Goal: Information Seeking & Learning: Learn about a topic

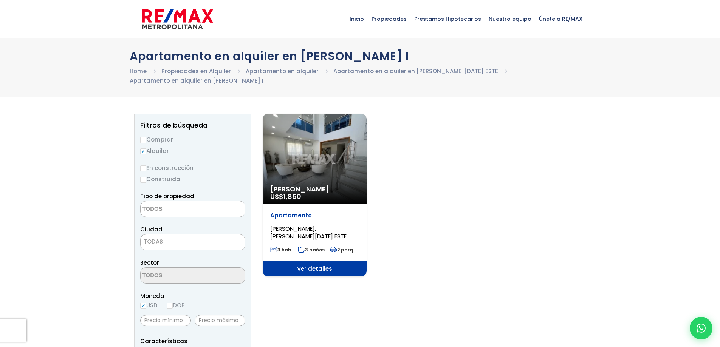
select select
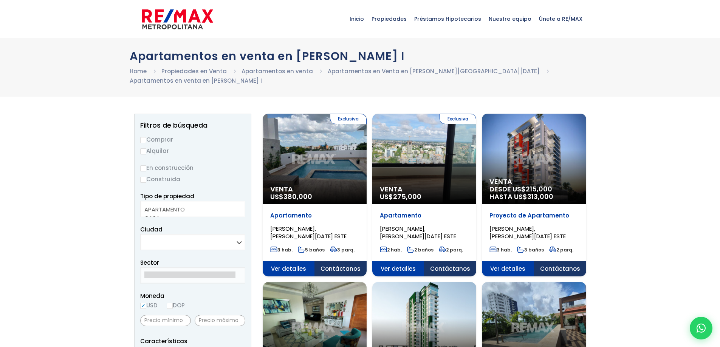
select select
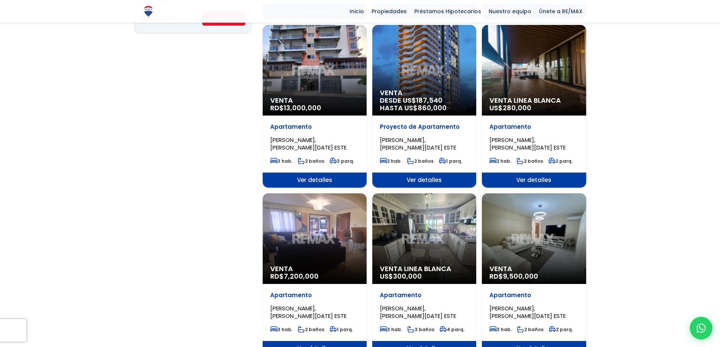
scroll to position [605, 0]
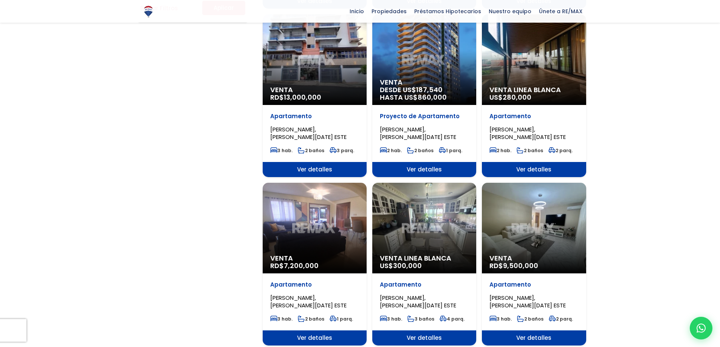
click at [306, 213] on div "Venta RD$ 7,200,000" at bounding box center [315, 228] width 104 height 91
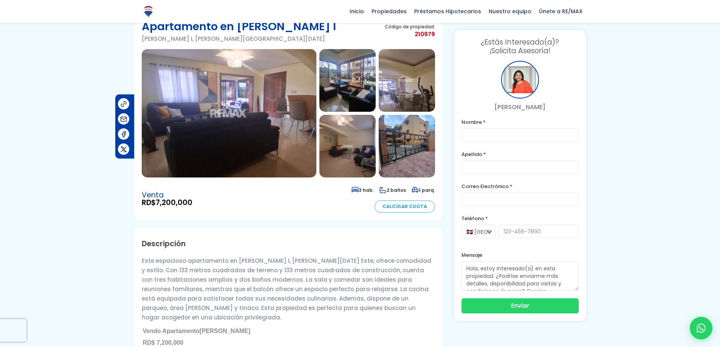
click at [347, 88] on img at bounding box center [347, 80] width 56 height 63
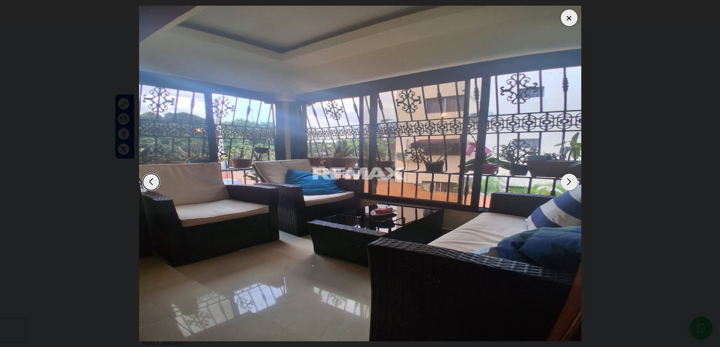
click at [567, 181] on div "Next slide" at bounding box center [569, 182] width 17 height 17
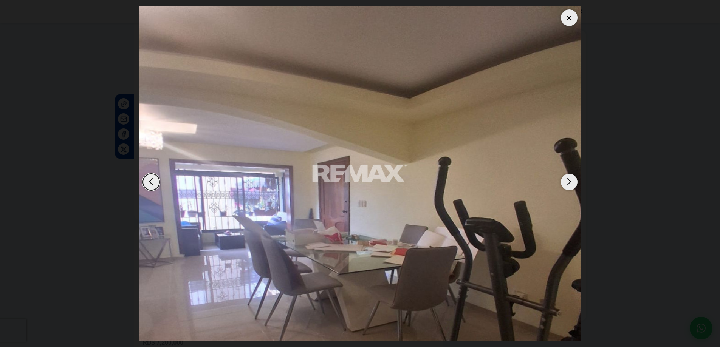
click at [567, 181] on div "Next slide" at bounding box center [569, 182] width 17 height 17
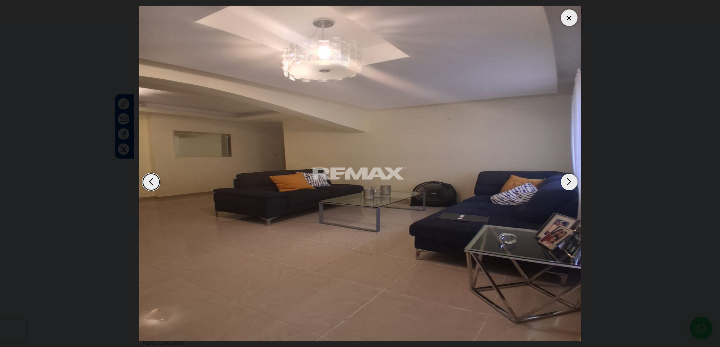
click at [567, 181] on div "Next slide" at bounding box center [569, 182] width 17 height 17
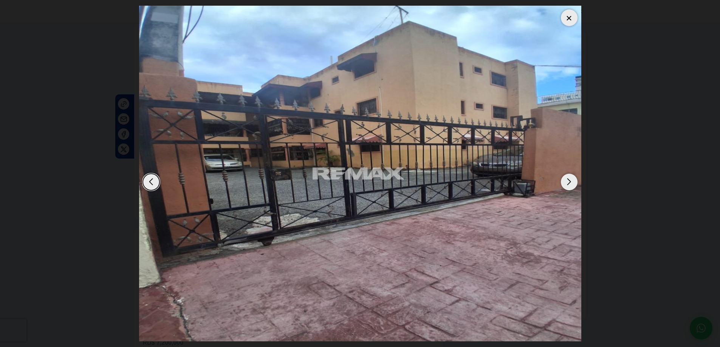
click at [567, 181] on div "Next slide" at bounding box center [569, 182] width 17 height 17
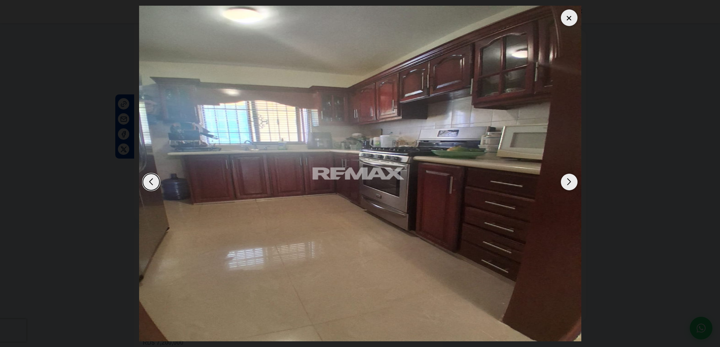
click at [567, 183] on div "Next slide" at bounding box center [569, 182] width 17 height 17
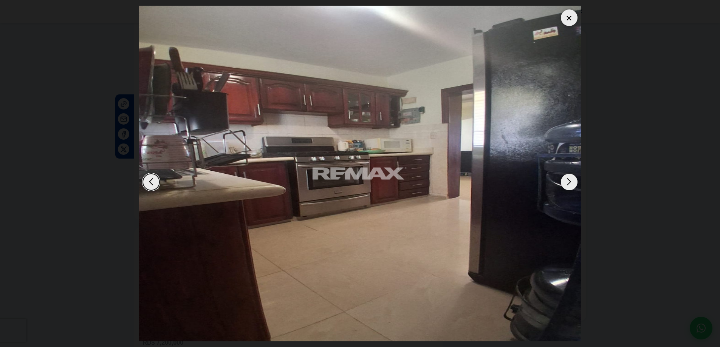
click at [587, 169] on dialog at bounding box center [359, 173] width 453 height 347
click at [573, 180] on div "Next slide" at bounding box center [569, 182] width 17 height 17
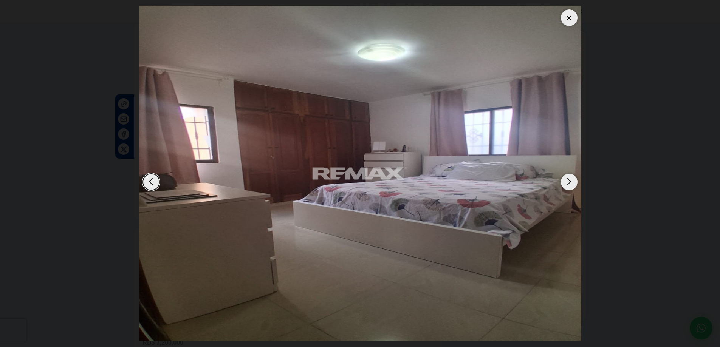
click at [573, 180] on div "Next slide" at bounding box center [569, 182] width 17 height 17
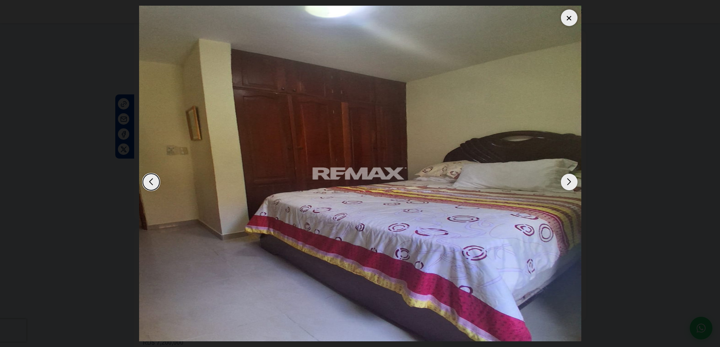
click at [573, 180] on div "Next slide" at bounding box center [569, 182] width 17 height 17
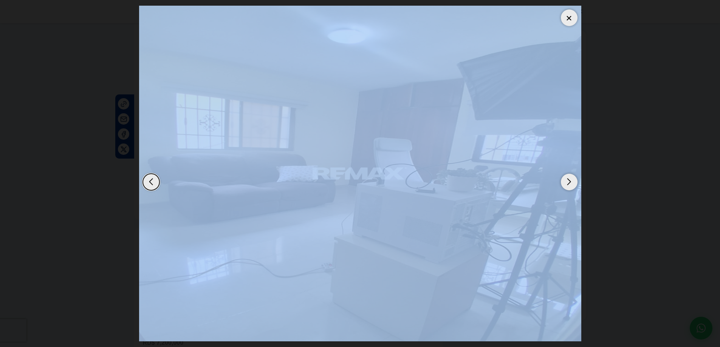
click at [573, 180] on div "Next slide" at bounding box center [569, 182] width 17 height 17
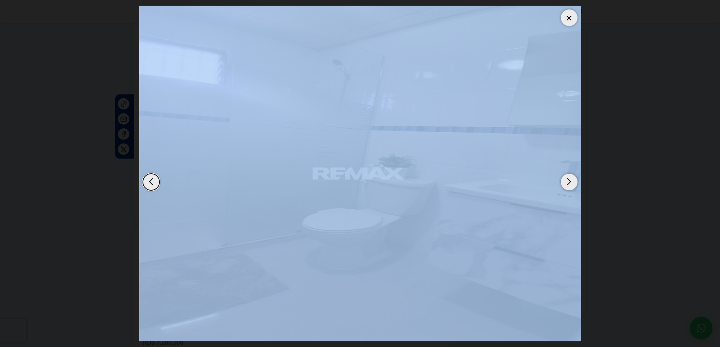
click at [573, 180] on div "Next slide" at bounding box center [569, 182] width 17 height 17
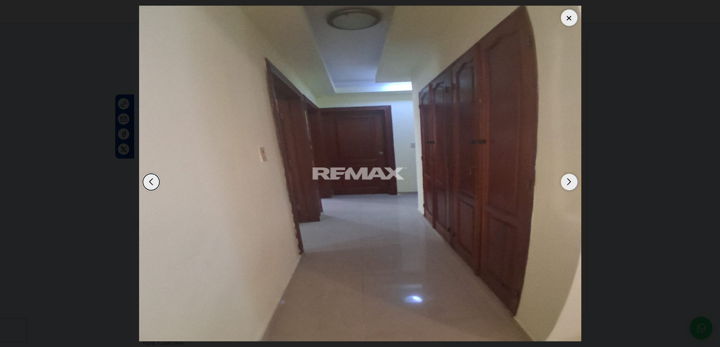
click at [571, 180] on div "Next slide" at bounding box center [569, 182] width 17 height 17
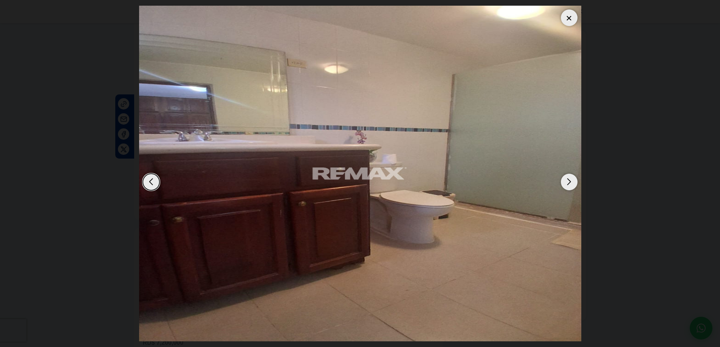
click at [571, 180] on div "Next slide" at bounding box center [569, 182] width 17 height 17
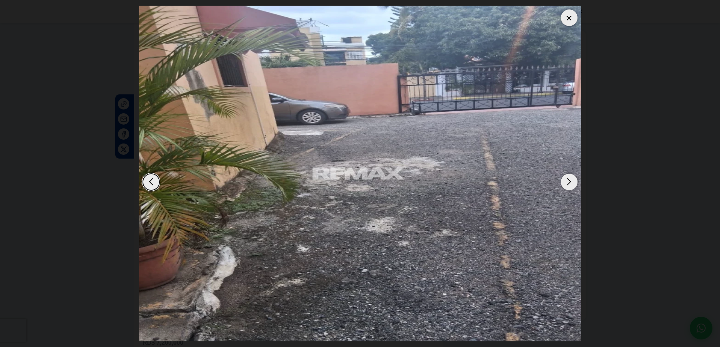
click at [571, 180] on div "Next slide" at bounding box center [569, 182] width 17 height 17
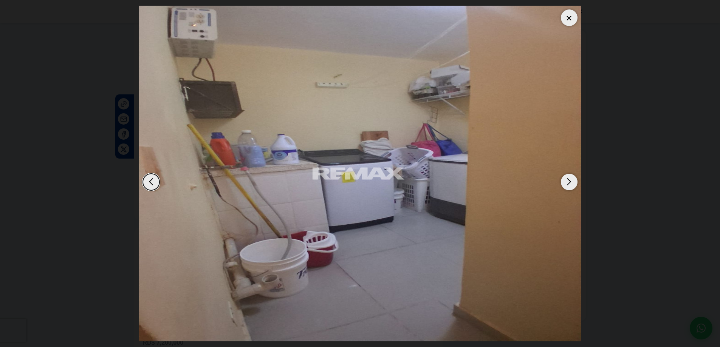
click at [571, 180] on div "Next slide" at bounding box center [569, 182] width 17 height 17
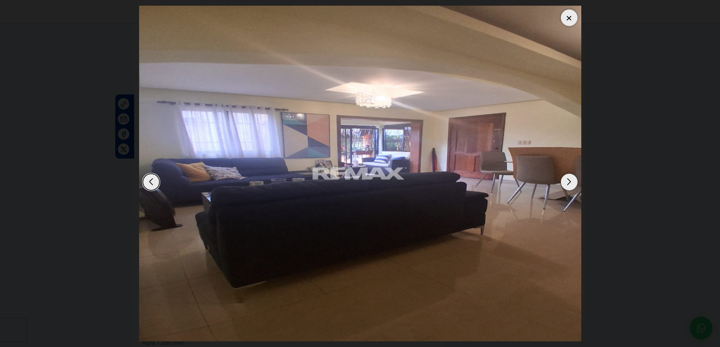
click at [571, 180] on div "Next slide" at bounding box center [569, 182] width 17 height 17
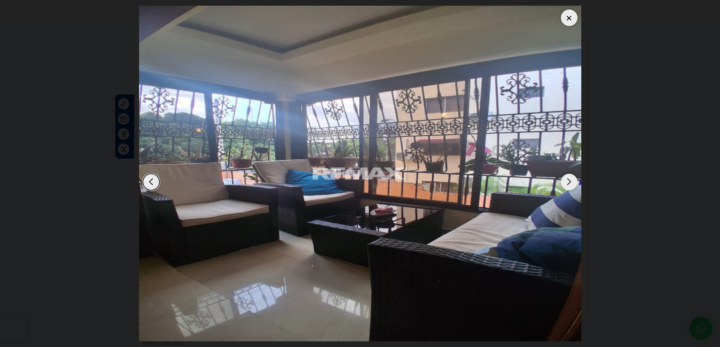
click at [569, 16] on div at bounding box center [569, 17] width 17 height 17
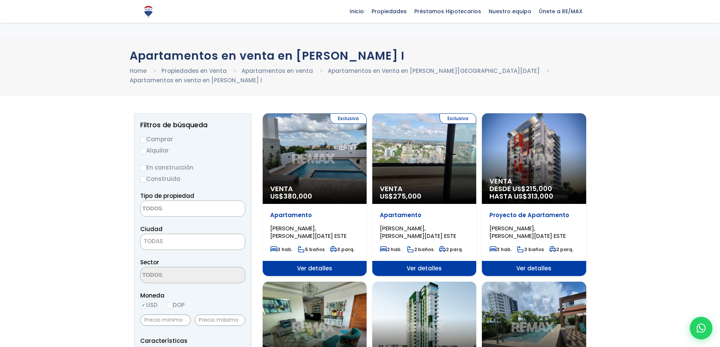
select select
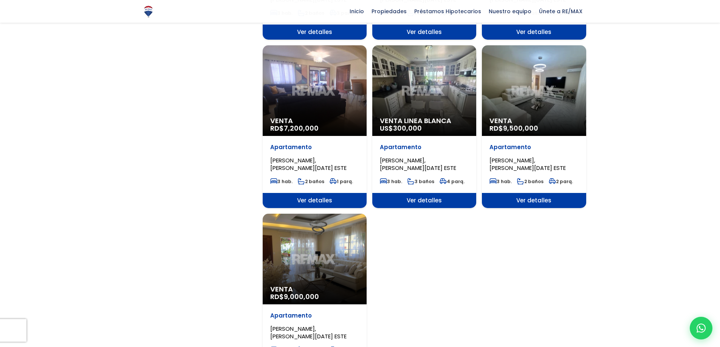
scroll to position [756, 0]
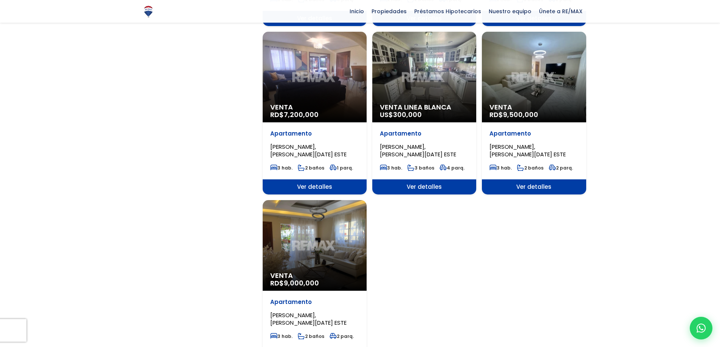
click at [300, 213] on div "Venta RD$ 9,000,000" at bounding box center [315, 245] width 104 height 91
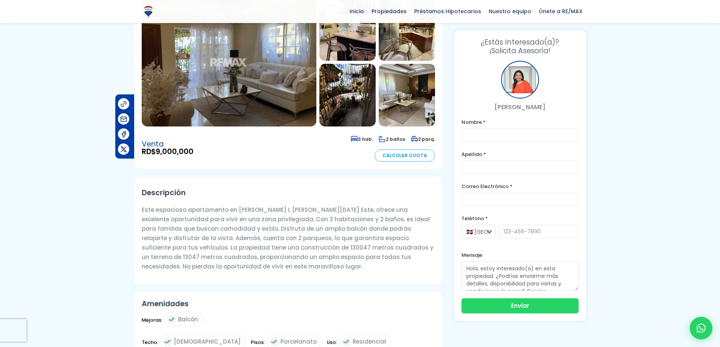
scroll to position [76, 0]
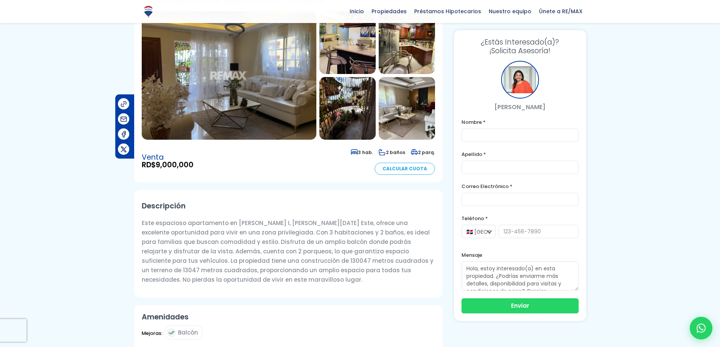
click at [340, 63] on img at bounding box center [347, 42] width 56 height 63
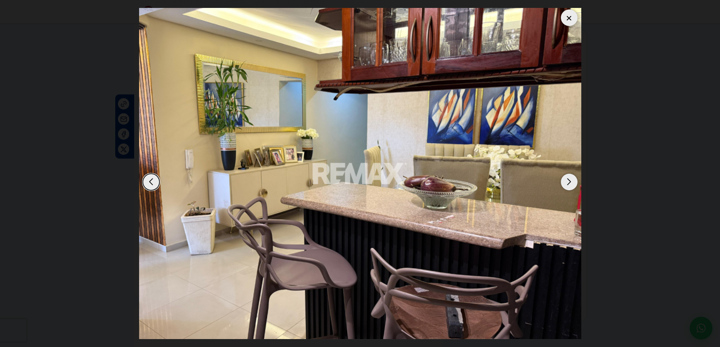
click at [564, 183] on div "Next slide" at bounding box center [569, 182] width 17 height 17
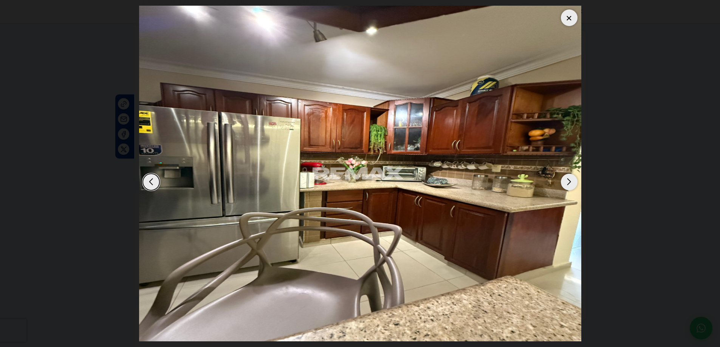
click at [564, 183] on div "Next slide" at bounding box center [569, 182] width 17 height 17
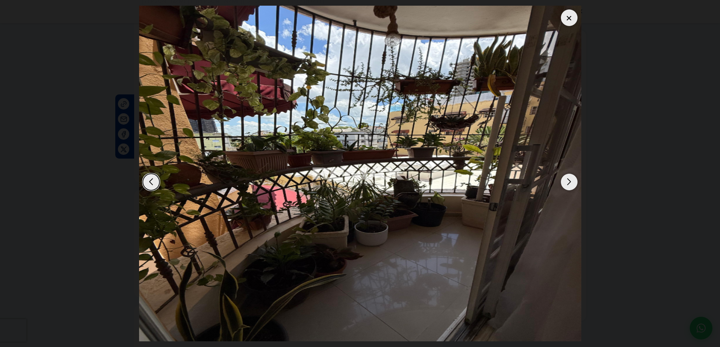
click at [564, 183] on div "Next slide" at bounding box center [569, 182] width 17 height 17
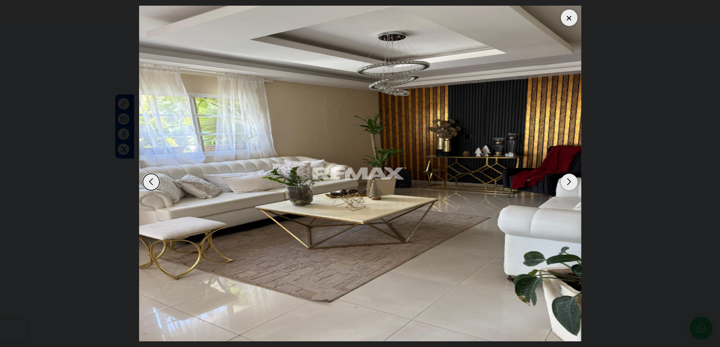
click at [564, 183] on div "Next slide" at bounding box center [569, 182] width 17 height 17
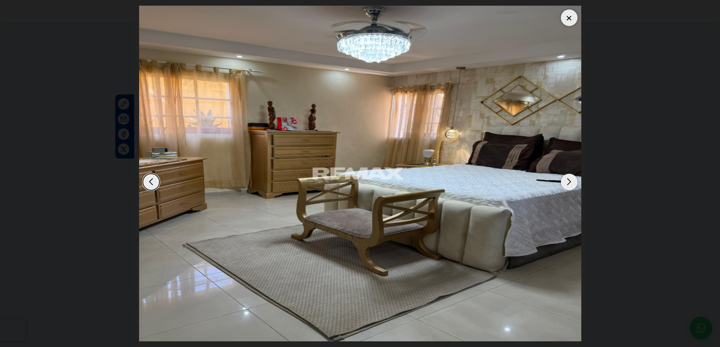
click at [146, 181] on div "Previous slide" at bounding box center [151, 182] width 17 height 17
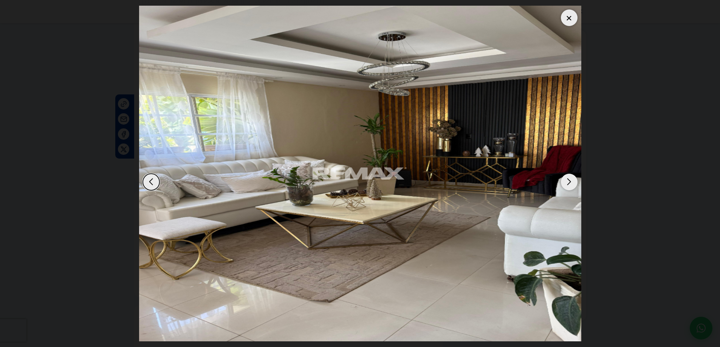
click at [569, 183] on div "Next slide" at bounding box center [569, 182] width 17 height 17
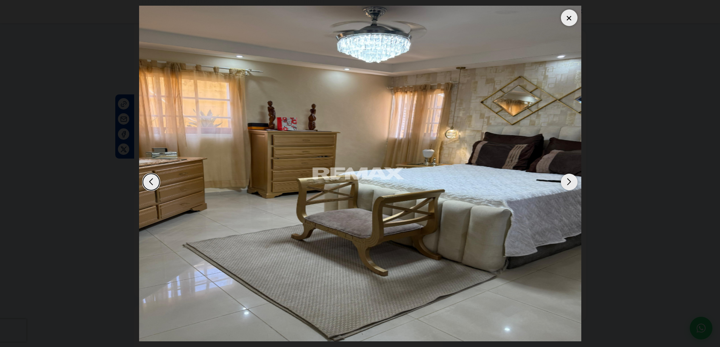
click at [569, 183] on div "Next slide" at bounding box center [569, 182] width 17 height 17
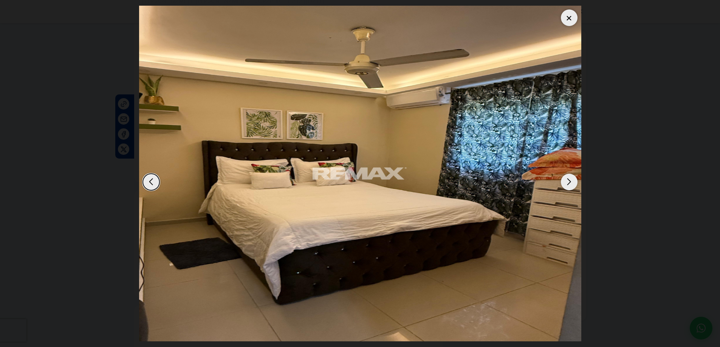
click at [569, 183] on div "Next slide" at bounding box center [569, 182] width 17 height 17
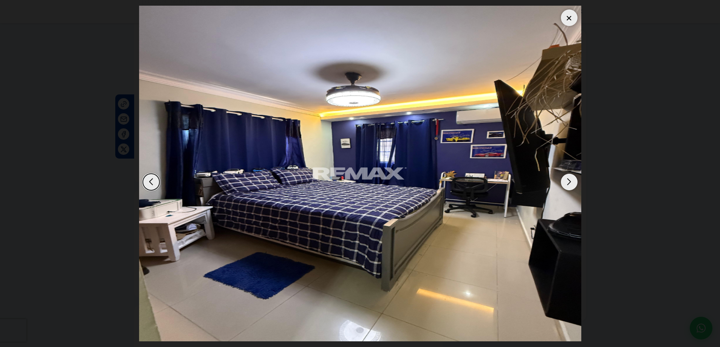
click at [569, 183] on div "Next slide" at bounding box center [569, 182] width 17 height 17
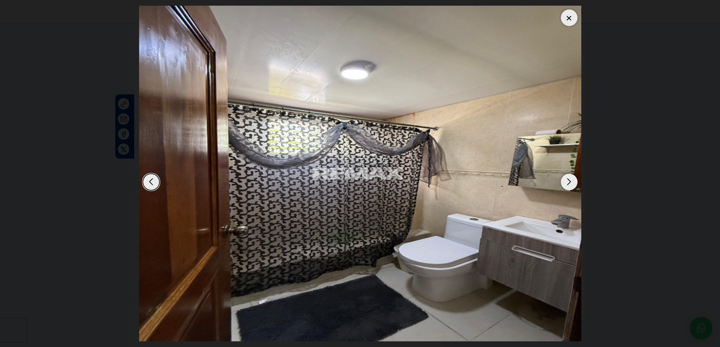
click at [156, 179] on div "Previous slide" at bounding box center [151, 182] width 17 height 17
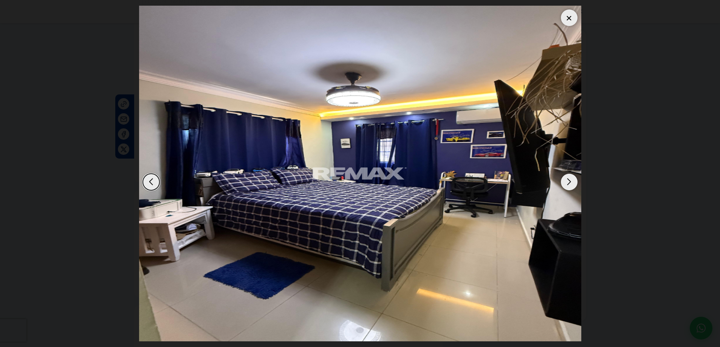
click at [571, 183] on div "Next slide" at bounding box center [569, 182] width 17 height 17
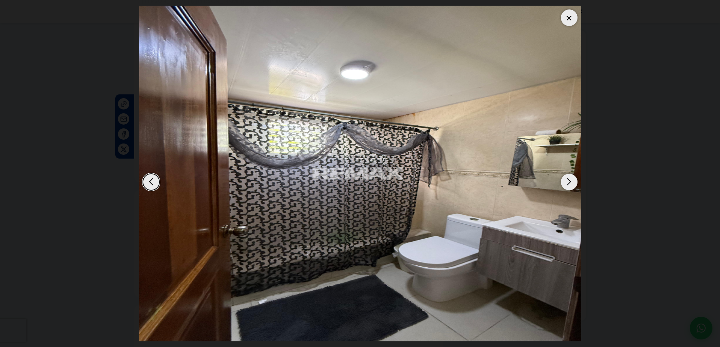
click at [571, 183] on div "Next slide" at bounding box center [569, 182] width 17 height 17
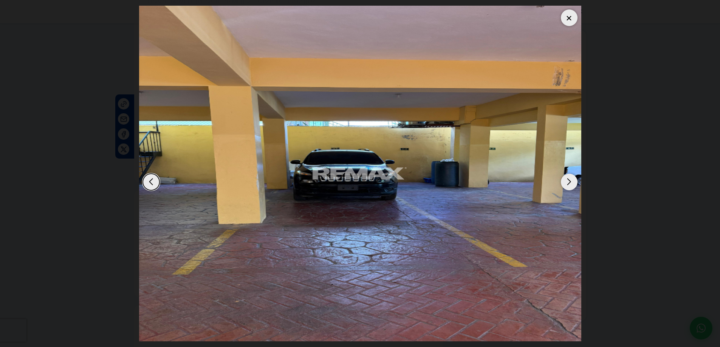
click at [571, 183] on div "Next slide" at bounding box center [569, 182] width 17 height 17
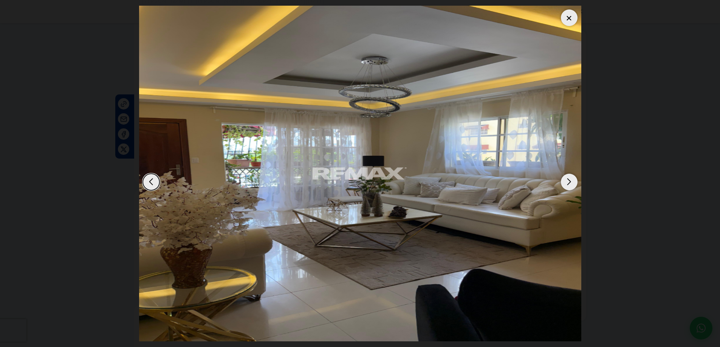
click at [571, 183] on div "Next slide" at bounding box center [569, 182] width 17 height 17
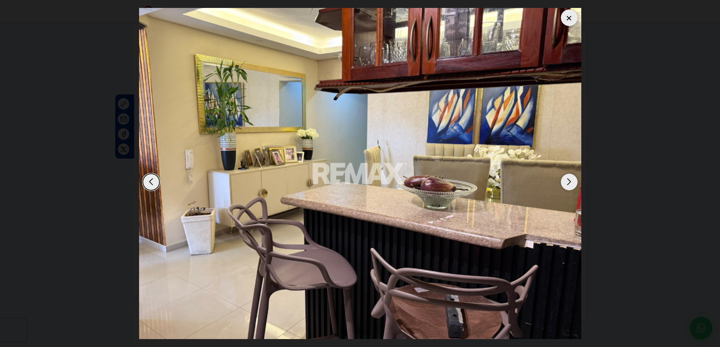
click at [571, 183] on div "Next slide" at bounding box center [569, 182] width 17 height 17
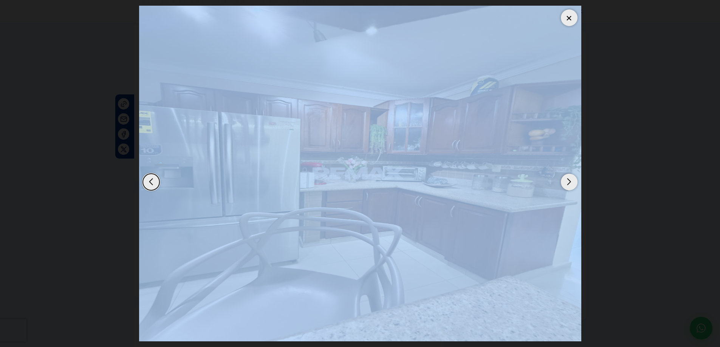
click at [571, 183] on div "Next slide" at bounding box center [569, 182] width 17 height 17
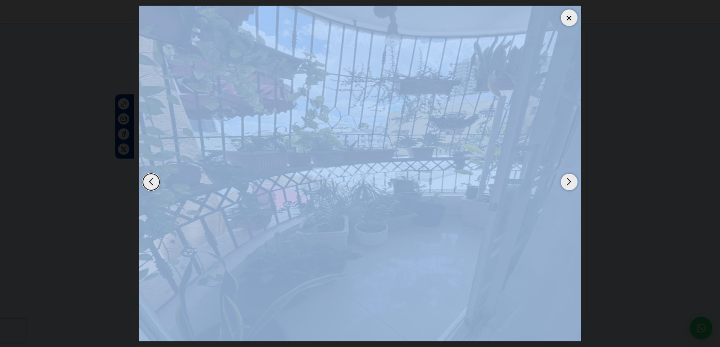
click at [562, 18] on div at bounding box center [569, 17] width 17 height 17
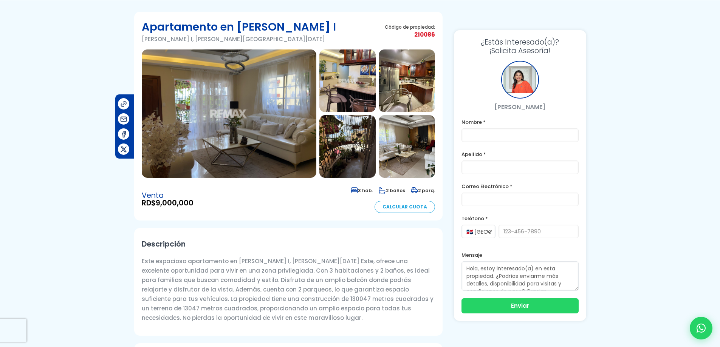
scroll to position [0, 0]
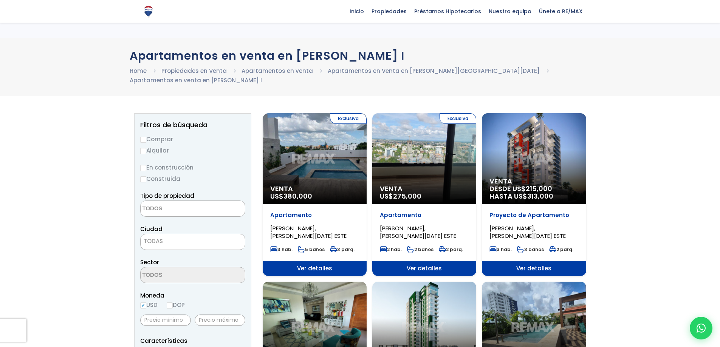
select select
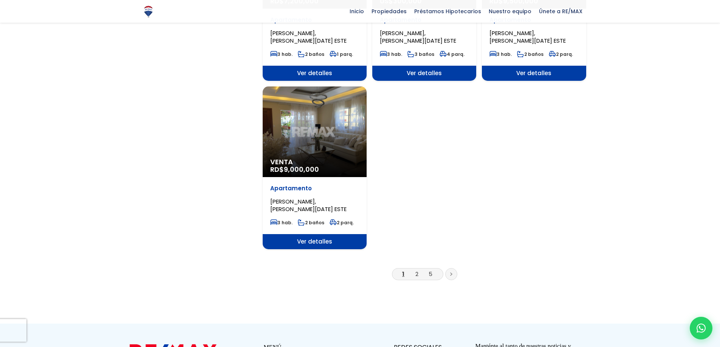
scroll to position [983, 0]
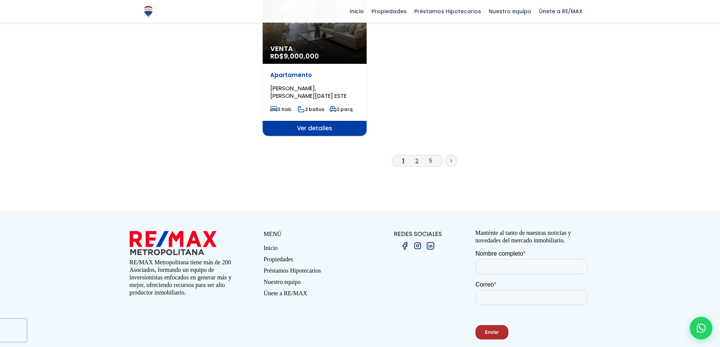
click at [416, 157] on link "2" at bounding box center [416, 161] width 3 height 8
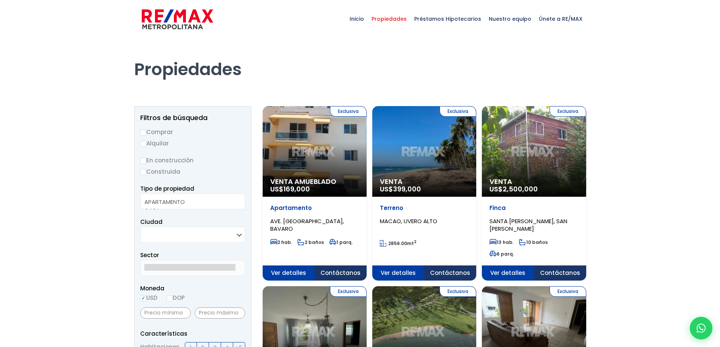
select select
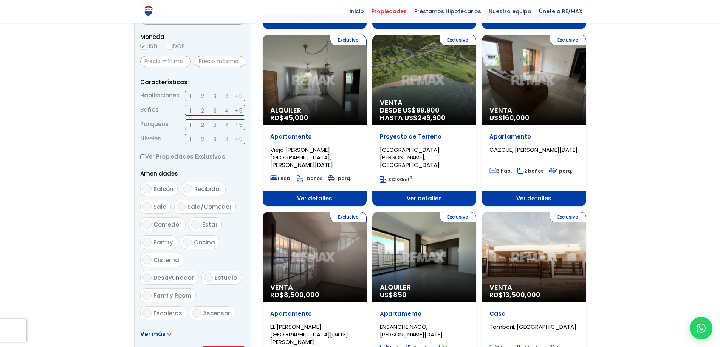
scroll to position [264, 0]
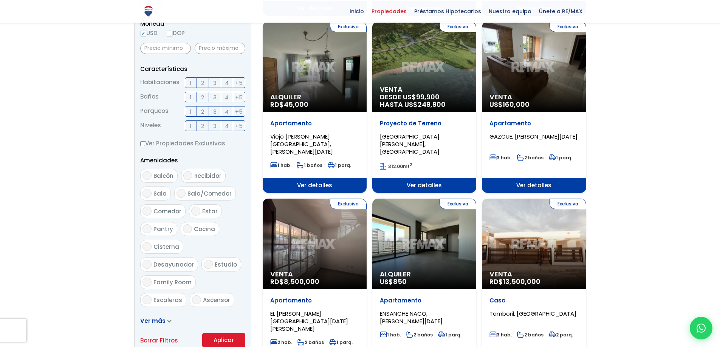
drag, startPoint x: 553, startPoint y: 75, endPoint x: 526, endPoint y: 66, distance: 27.8
click at [526, 66] on div "Exclusiva Venta US$ 160,000" at bounding box center [534, 67] width 104 height 91
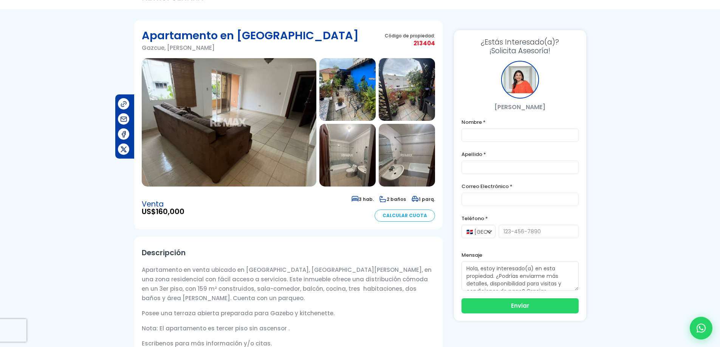
scroll to position [38, 0]
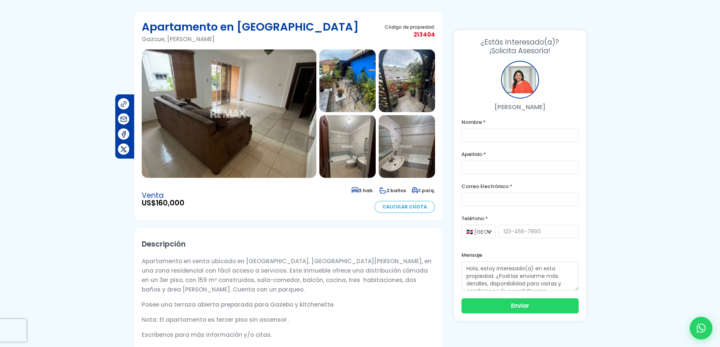
click at [351, 91] on img at bounding box center [347, 80] width 56 height 63
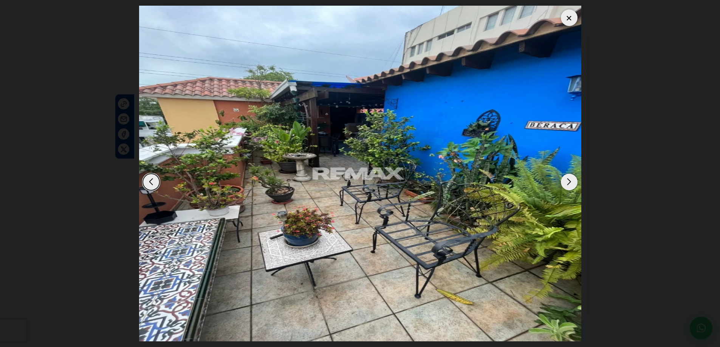
click at [569, 184] on div "Next slide" at bounding box center [569, 182] width 17 height 17
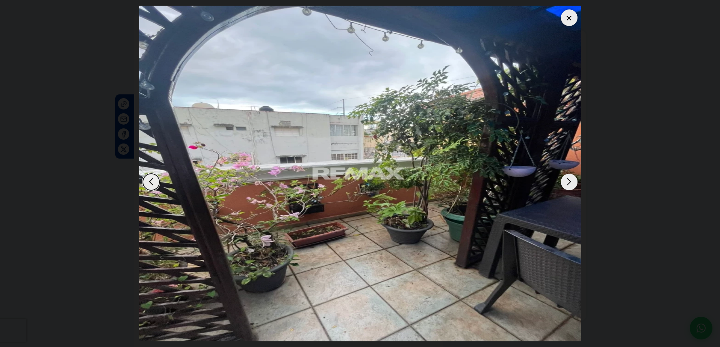
click at [569, 184] on div "Next slide" at bounding box center [569, 182] width 17 height 17
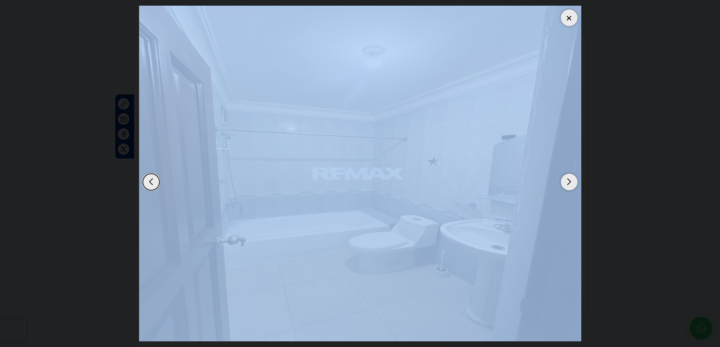
click at [569, 184] on div "Next slide" at bounding box center [569, 182] width 17 height 17
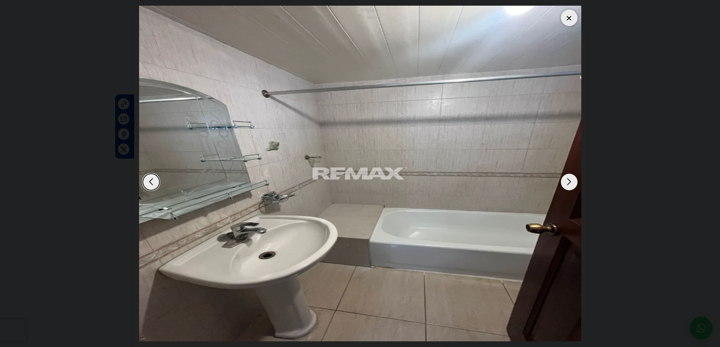
click at [569, 184] on div "Next slide" at bounding box center [569, 182] width 17 height 17
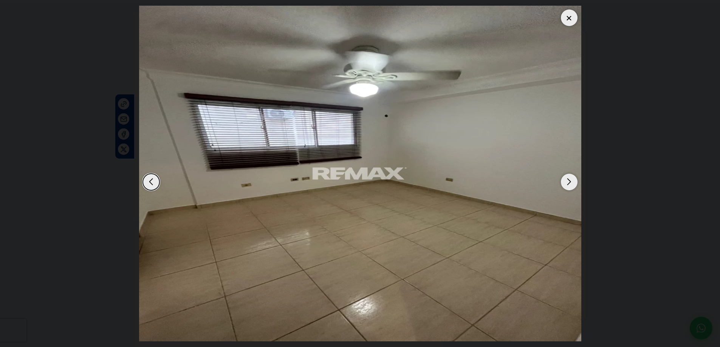
click at [569, 14] on div at bounding box center [569, 17] width 17 height 17
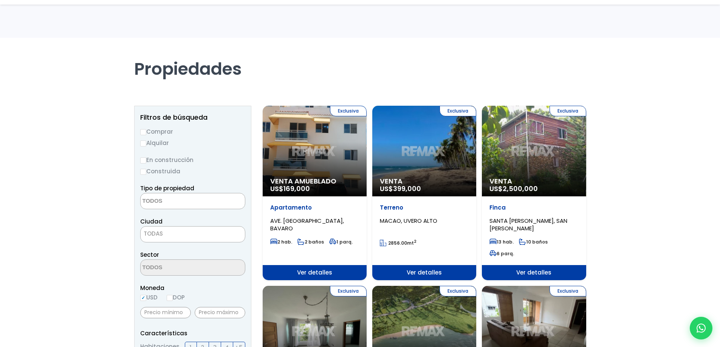
select select
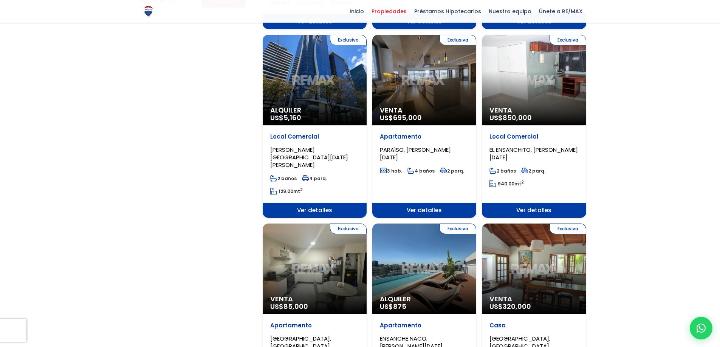
scroll to position [642, 0]
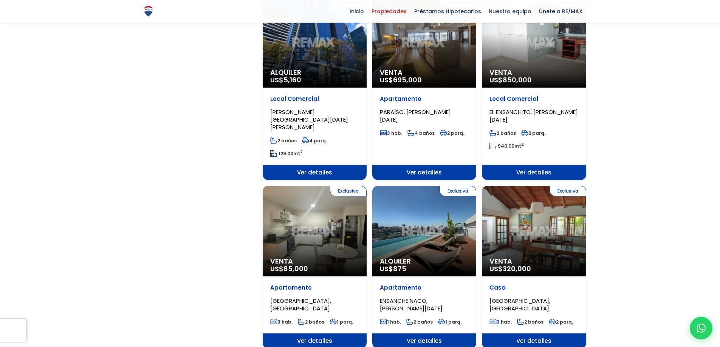
click at [424, 207] on div "Exclusiva Alquiler US$ 875" at bounding box center [424, 231] width 104 height 91
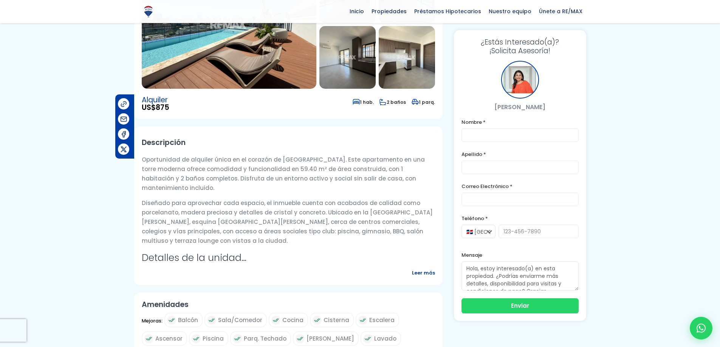
scroll to position [113, 0]
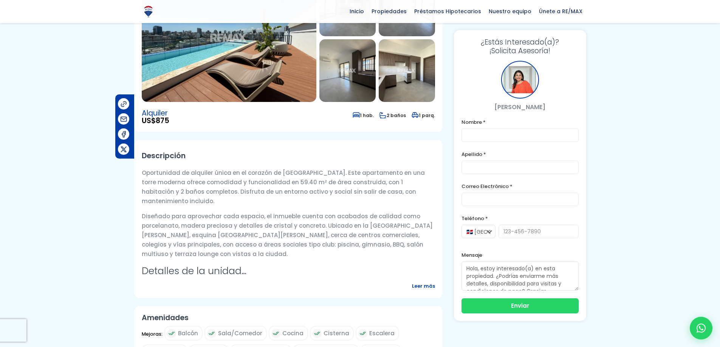
click at [427, 291] on span "Leer más" at bounding box center [423, 285] width 23 height 9
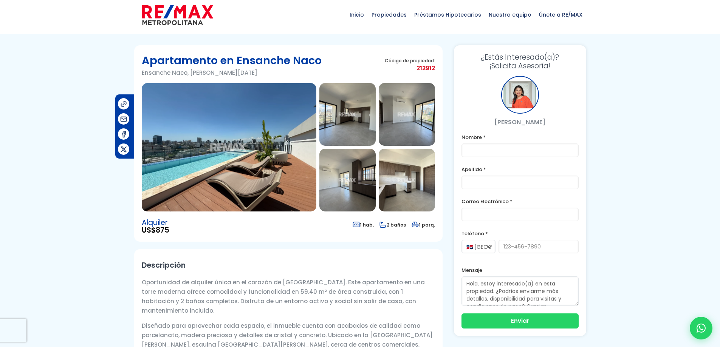
scroll to position [0, 0]
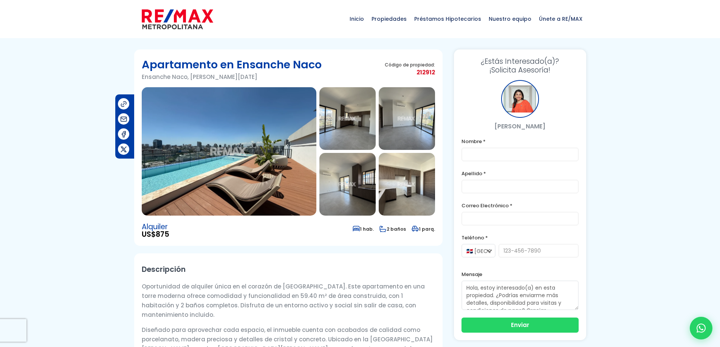
click at [349, 137] on img at bounding box center [347, 118] width 56 height 63
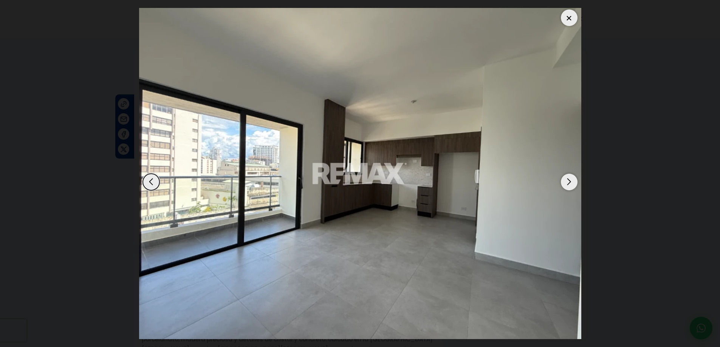
click at [573, 184] on div "Next slide" at bounding box center [569, 182] width 17 height 17
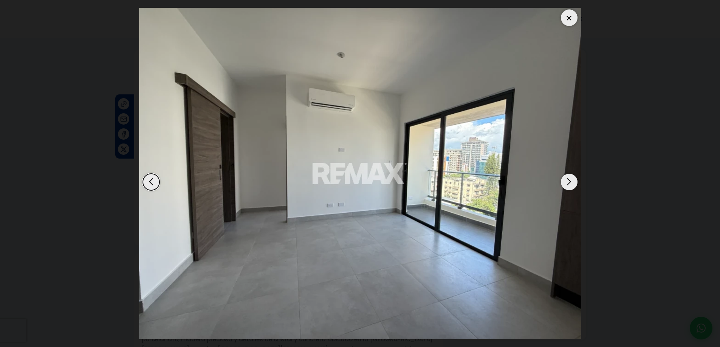
click at [573, 184] on div "Next slide" at bounding box center [569, 182] width 17 height 17
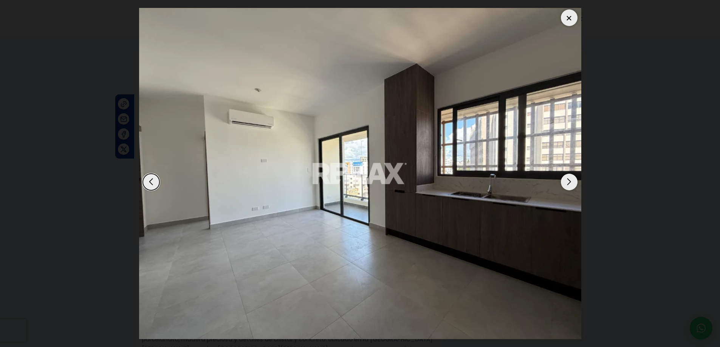
click at [573, 184] on div "Next slide" at bounding box center [569, 182] width 17 height 17
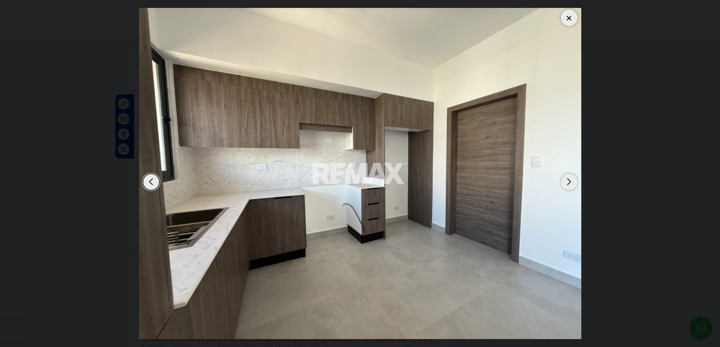
click at [573, 184] on div "Next slide" at bounding box center [569, 182] width 17 height 17
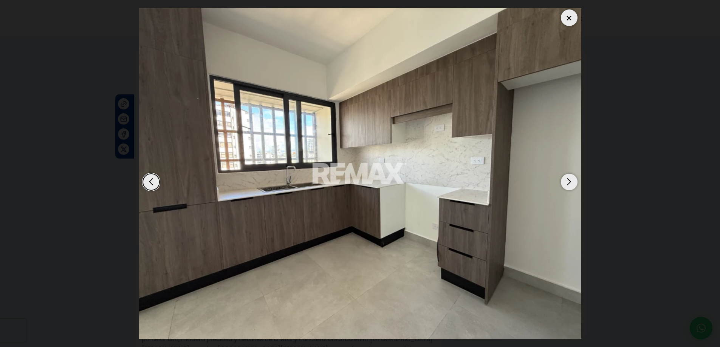
click at [573, 184] on div "Next slide" at bounding box center [569, 182] width 17 height 17
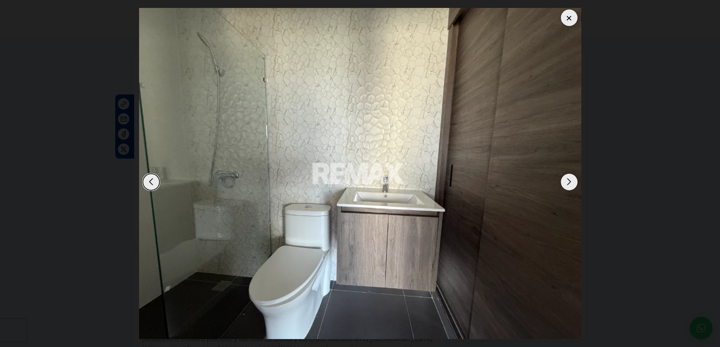
click at [573, 184] on div "Next slide" at bounding box center [569, 182] width 17 height 17
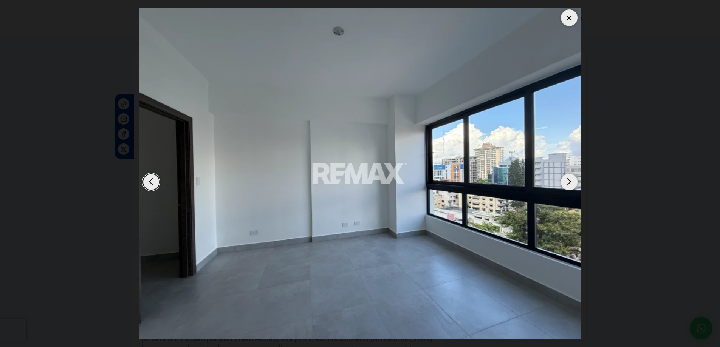
click at [152, 184] on div "Previous slide" at bounding box center [151, 182] width 17 height 17
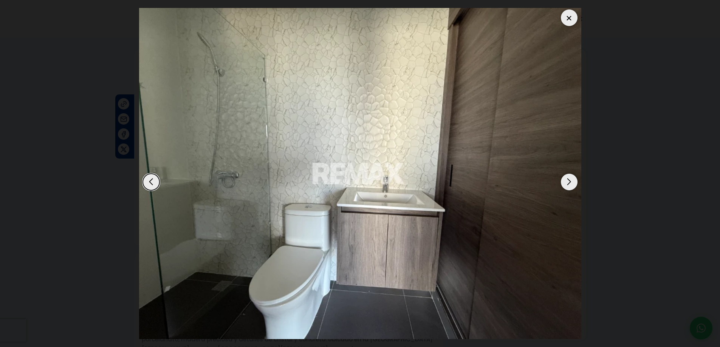
click at [568, 182] on div "Next slide" at bounding box center [569, 182] width 17 height 17
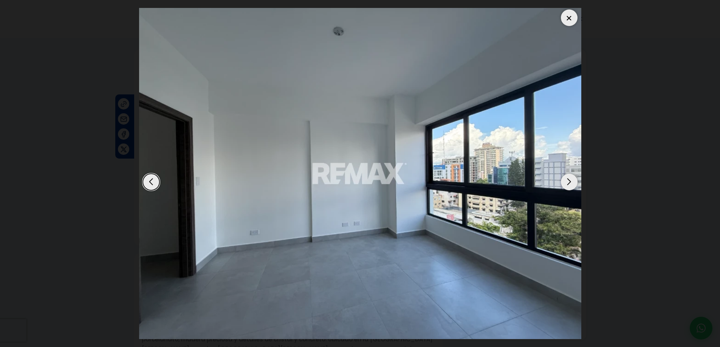
click at [568, 182] on div "Next slide" at bounding box center [569, 182] width 17 height 17
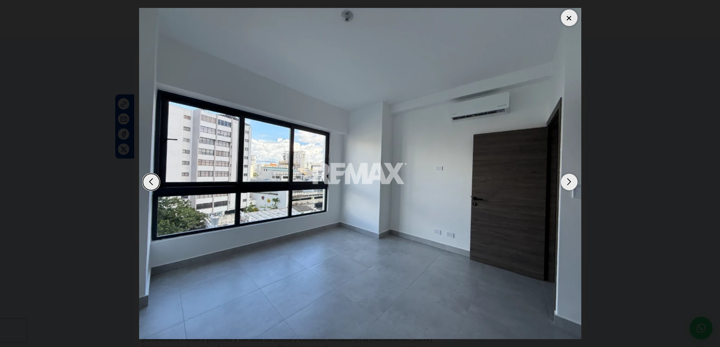
click at [568, 182] on div "Next slide" at bounding box center [569, 182] width 17 height 17
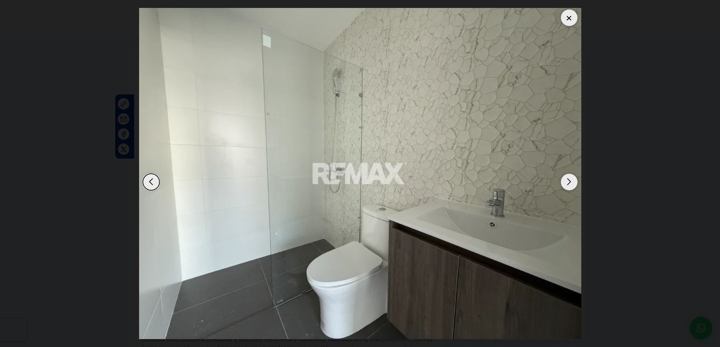
click at [566, 17] on div at bounding box center [569, 17] width 17 height 17
